Goal: Transaction & Acquisition: Purchase product/service

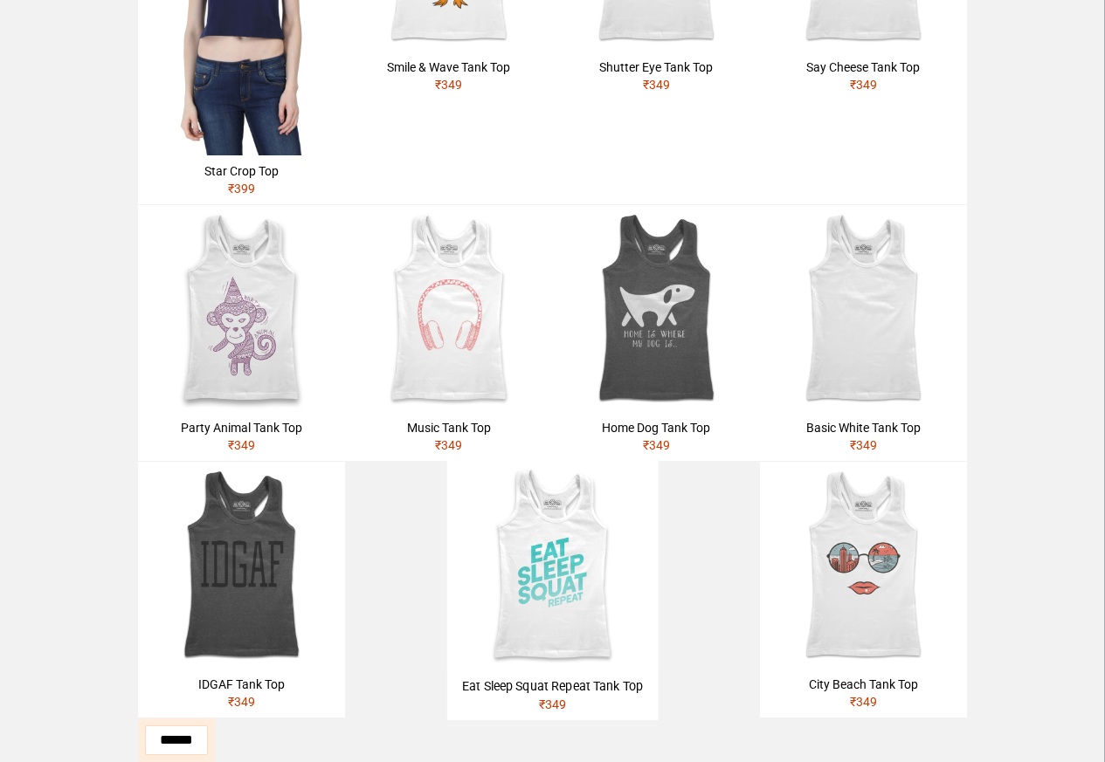
scroll to position [734, 0]
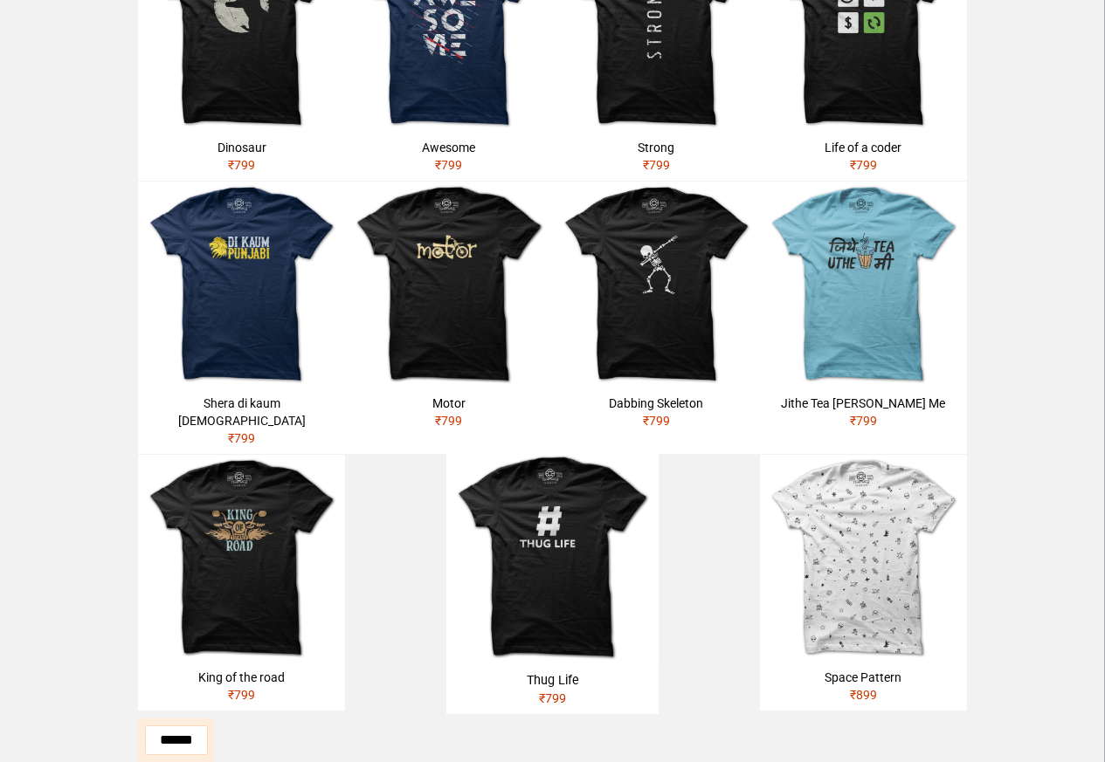
scroll to position [838, 0]
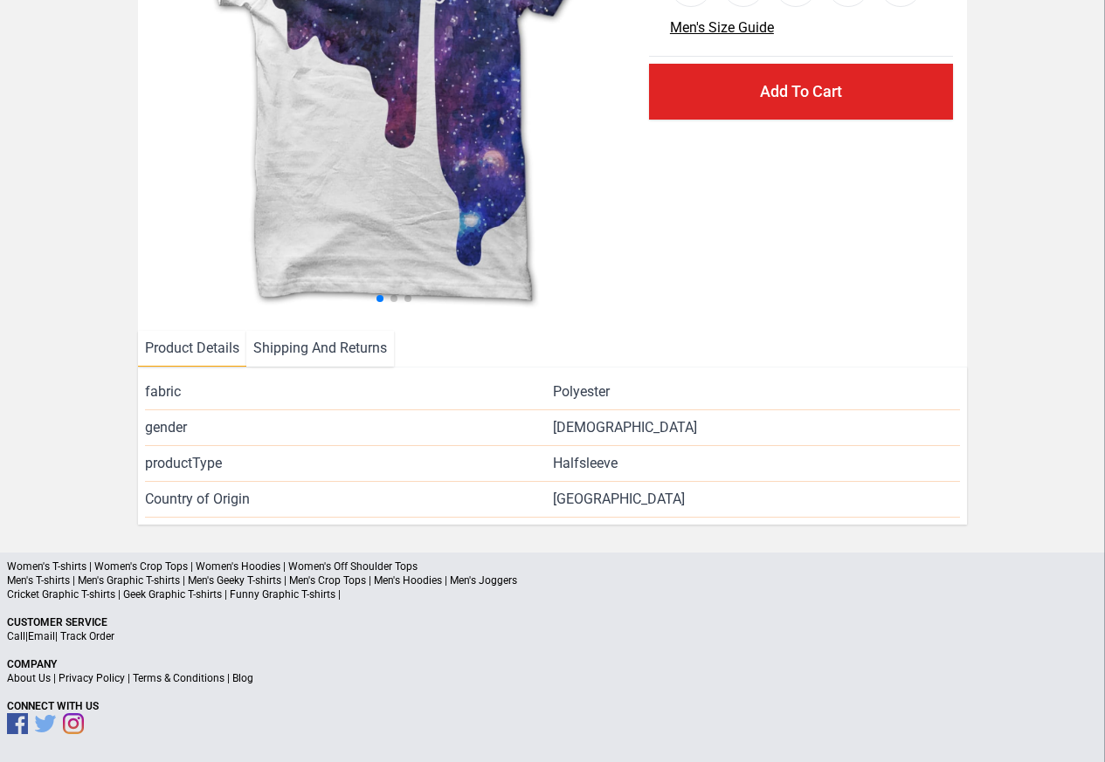
scroll to position [254, 0]
